Goal: Navigation & Orientation: Find specific page/section

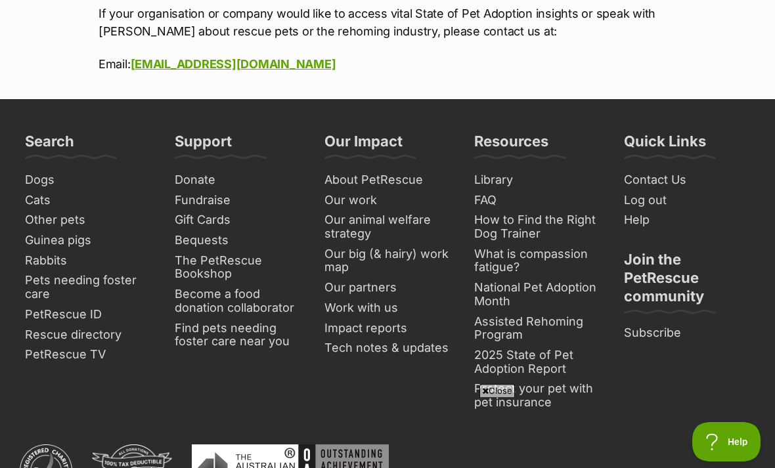
scroll to position [1858, 0]
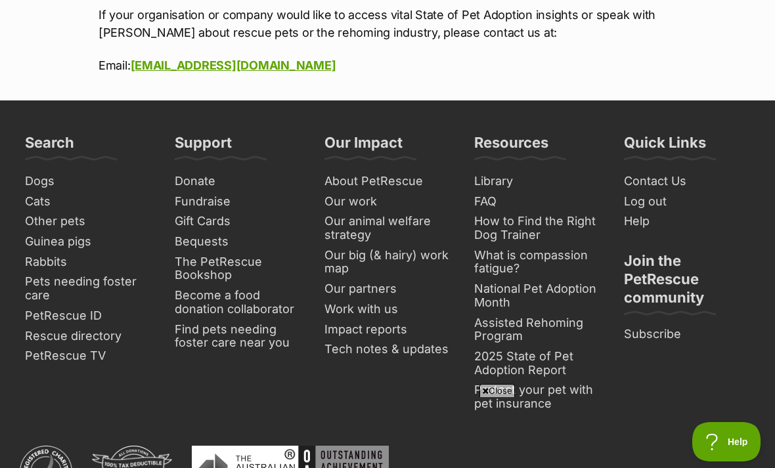
click at [664, 178] on link "Contact Us" at bounding box center [687, 181] width 137 height 20
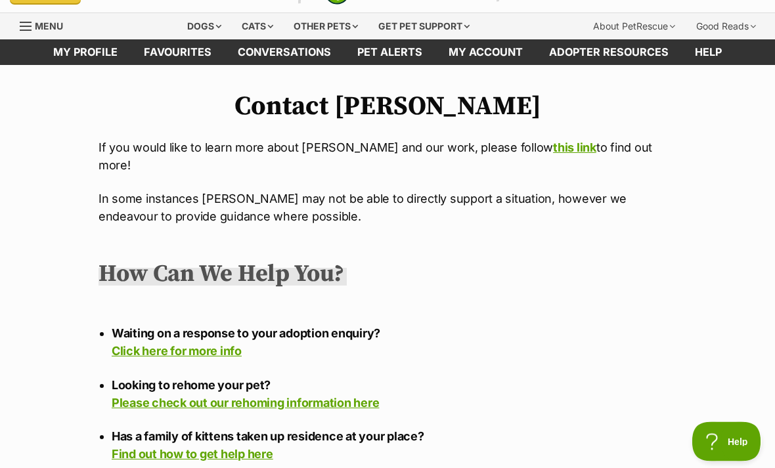
scroll to position [25, 0]
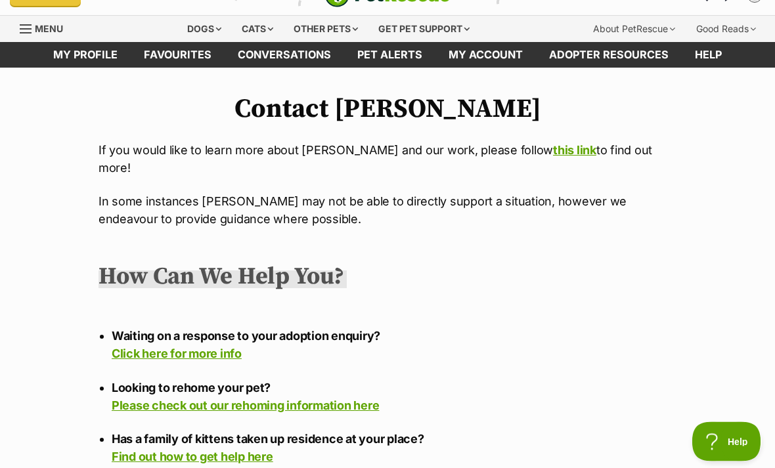
click at [553, 152] on link "this link" at bounding box center [574, 151] width 43 height 14
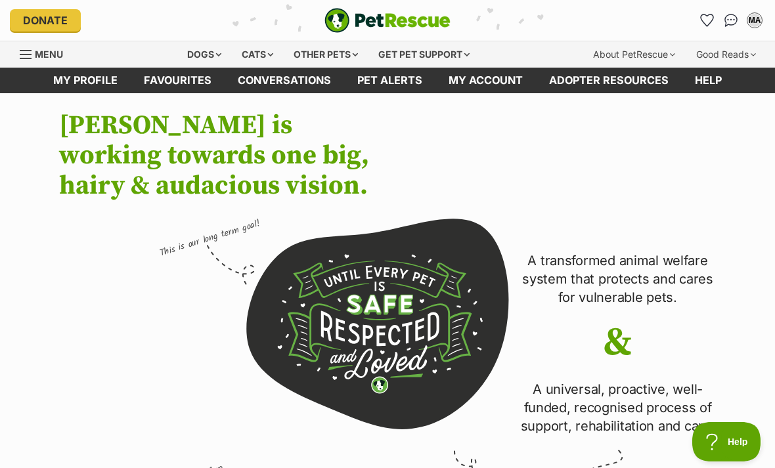
click at [726, 25] on img "Conversations" at bounding box center [731, 20] width 14 height 13
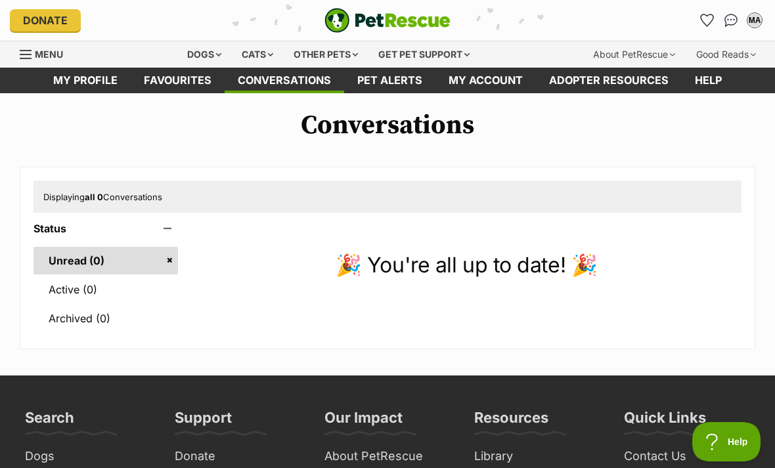
click at [47, 56] on span "Menu" at bounding box center [49, 54] width 28 height 11
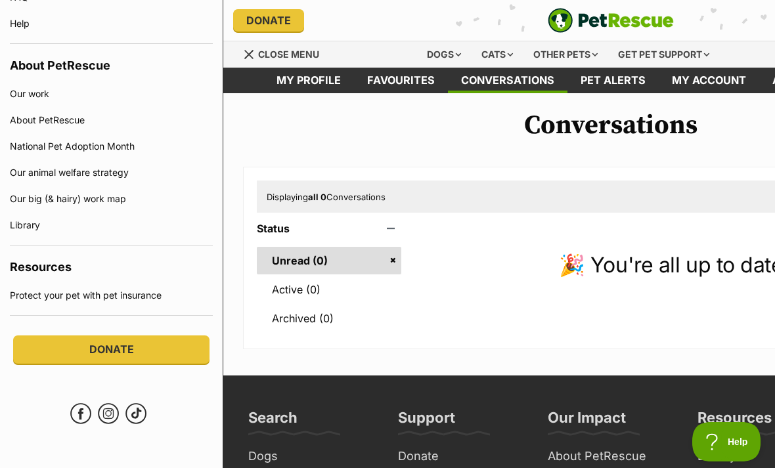
click at [85, 409] on link "Facebook" at bounding box center [80, 413] width 21 height 21
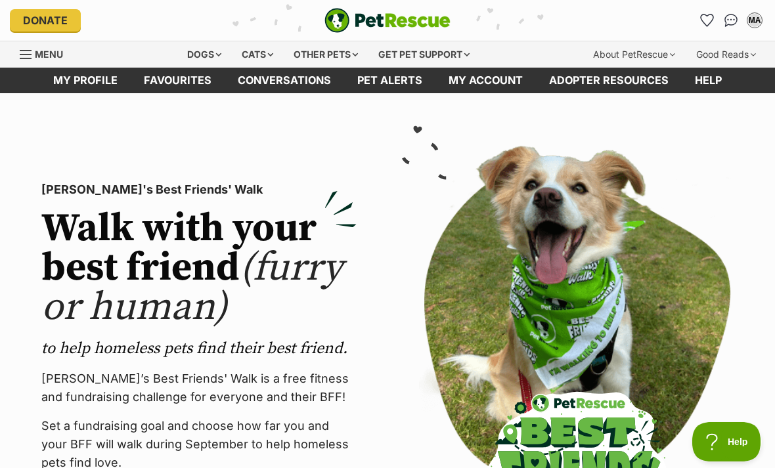
click at [477, 88] on link "My account" at bounding box center [485, 81] width 100 height 26
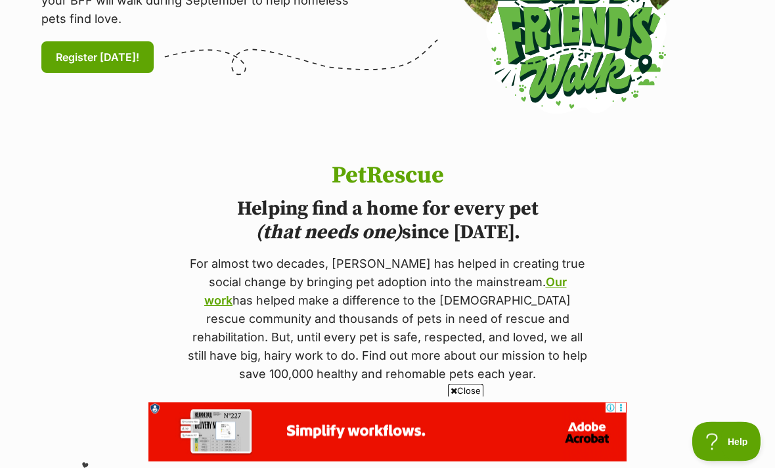
scroll to position [448, 0]
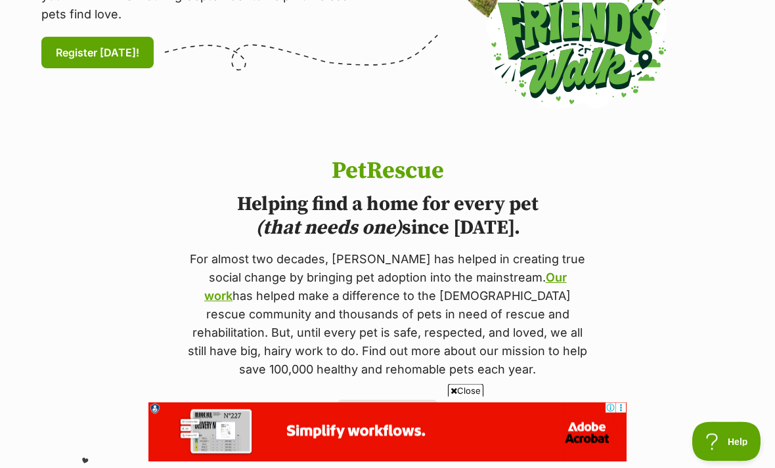
click at [464, 397] on span "Close" at bounding box center [465, 390] width 35 height 13
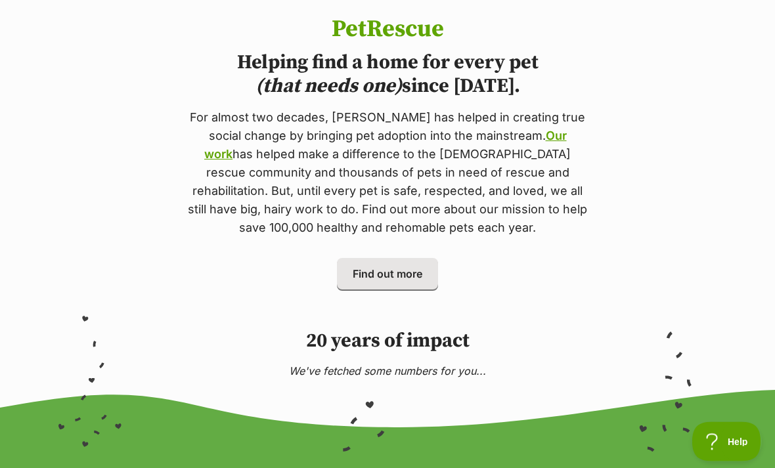
scroll to position [590, 0]
click at [392, 273] on span "Find out more" at bounding box center [388, 274] width 70 height 16
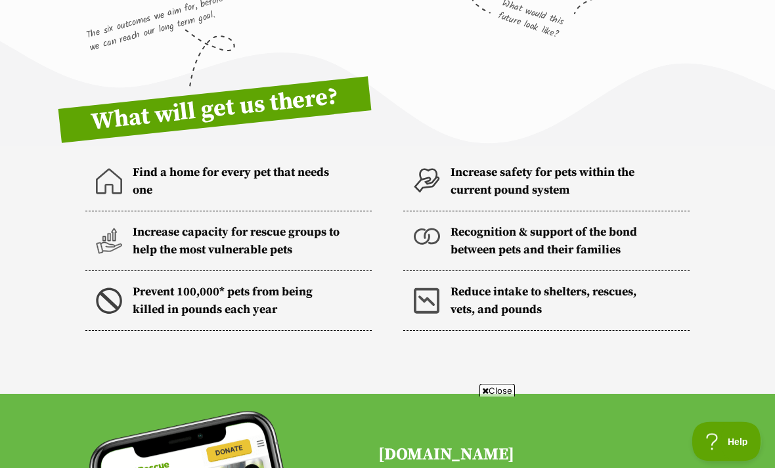
scroll to position [470, 0]
click at [143, 184] on p "Find a home for every pet that needs one" at bounding box center [237, 181] width 208 height 35
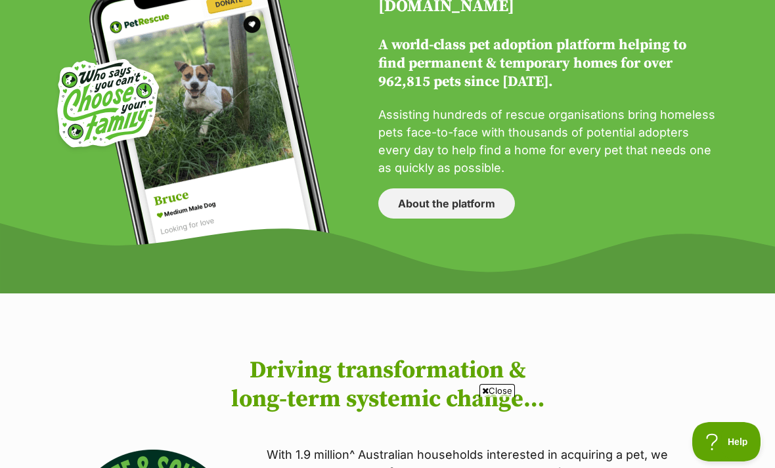
scroll to position [923, 0]
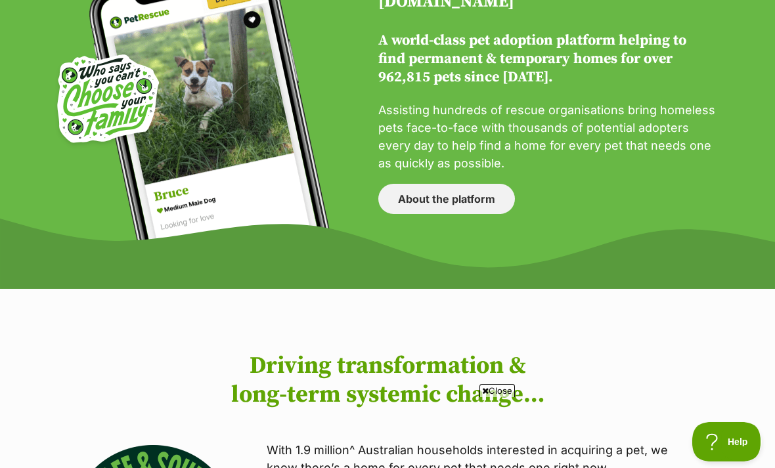
click at [482, 395] on icon at bounding box center [485, 391] width 7 height 9
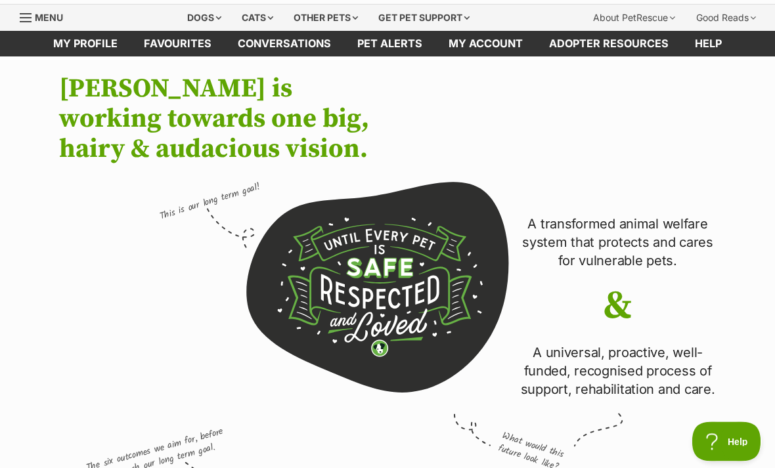
scroll to position [0, 0]
